Goal: Information Seeking & Learning: Learn about a topic

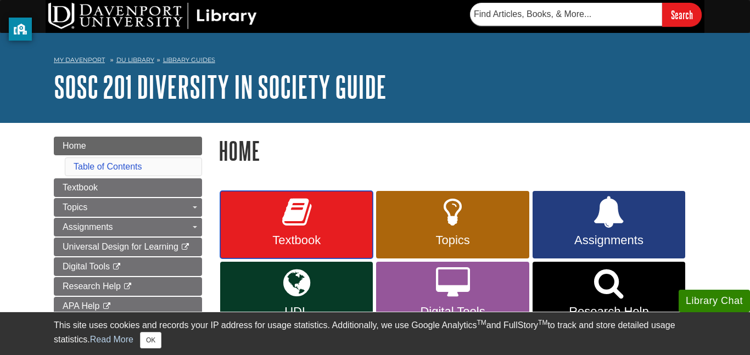
click at [265, 215] on link "Textbook" at bounding box center [296, 225] width 153 height 68
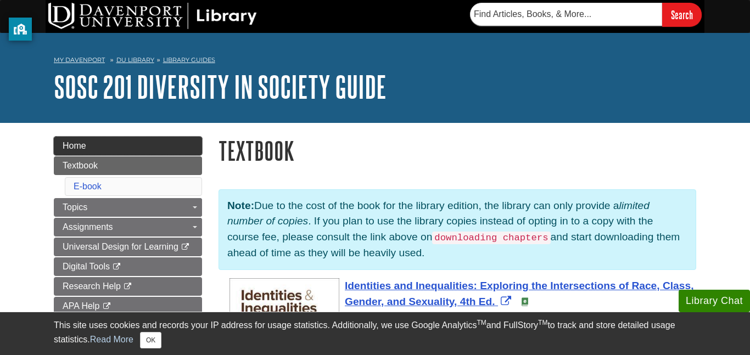
click at [113, 148] on link "Home" at bounding box center [128, 146] width 148 height 19
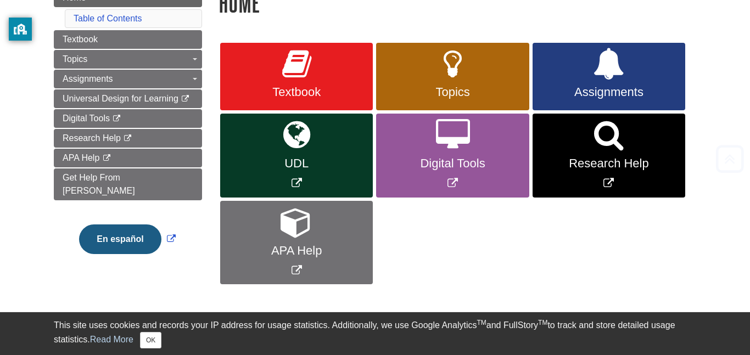
scroll to position [154, 0]
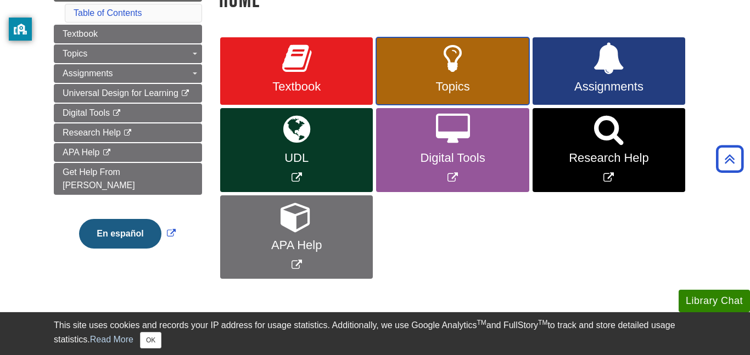
click at [469, 64] on link "Topics" at bounding box center [452, 71] width 153 height 68
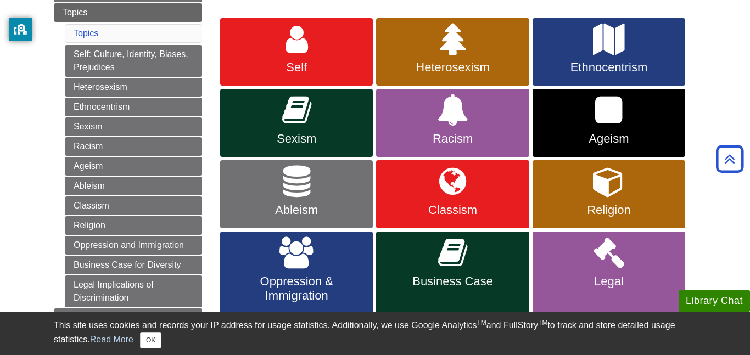
scroll to position [176, 0]
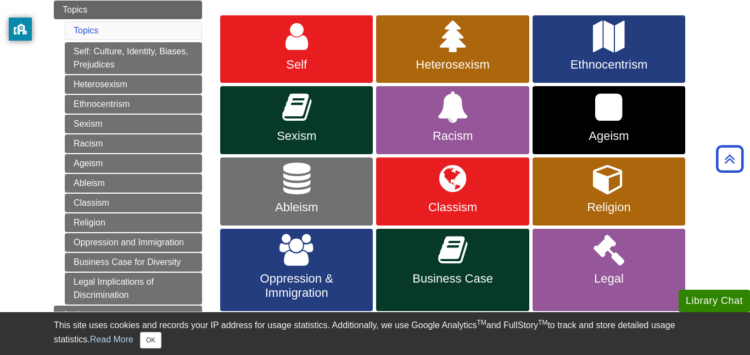
click at [747, 75] on body "Library Chat This site uses cookies and records your IP address for usage stati…" at bounding box center [375, 290] width 750 height 932
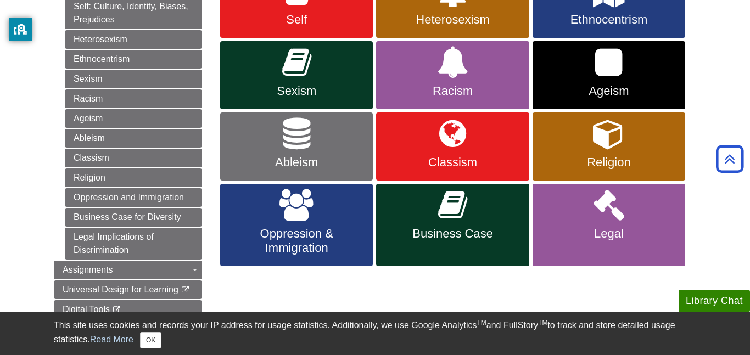
scroll to position [220, 0]
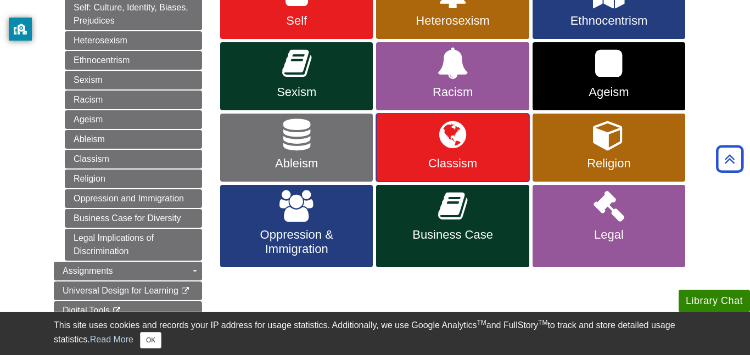
click at [512, 136] on link "Classism" at bounding box center [452, 148] width 153 height 68
